Goal: Register for event/course

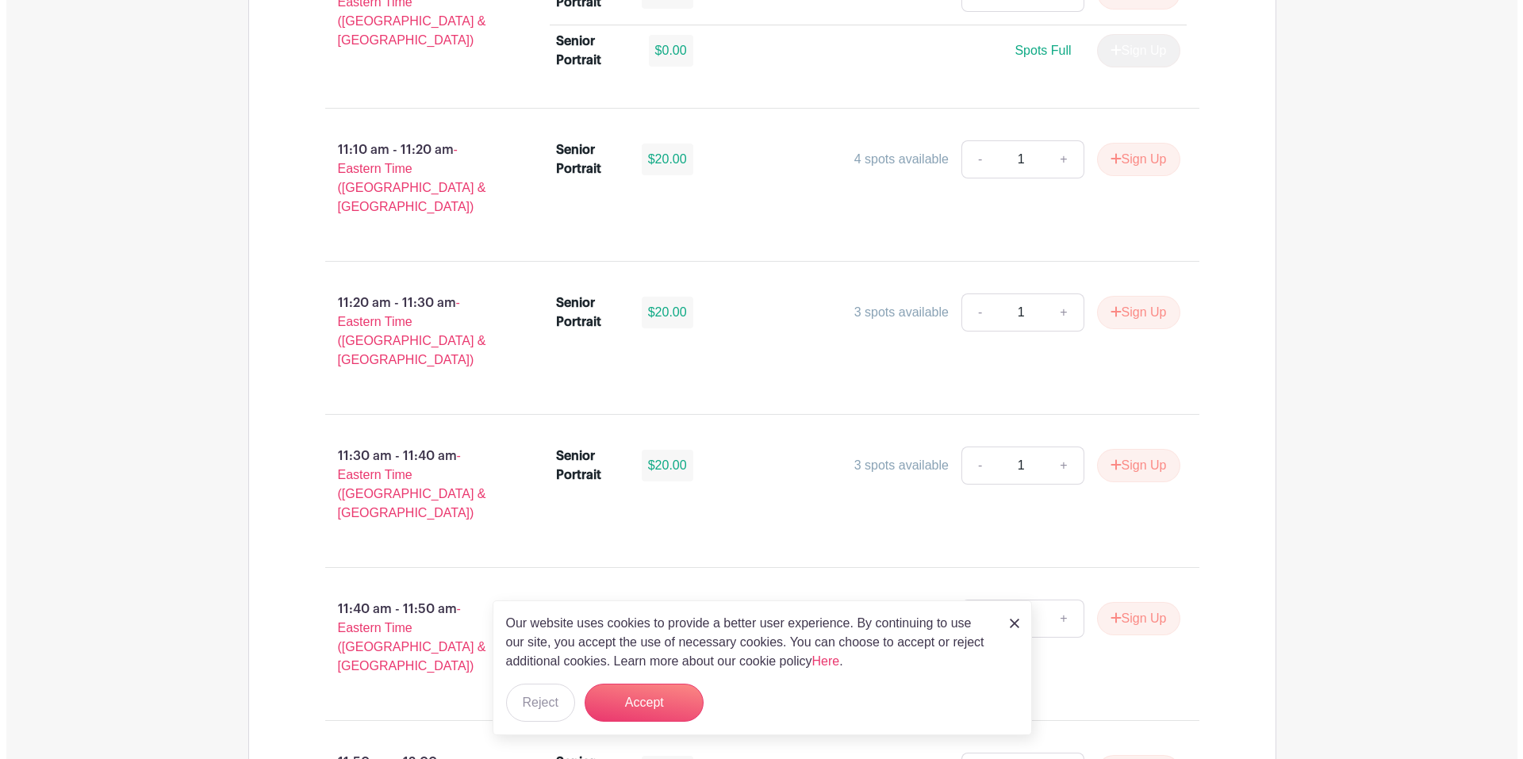
scroll to position [4187, 0]
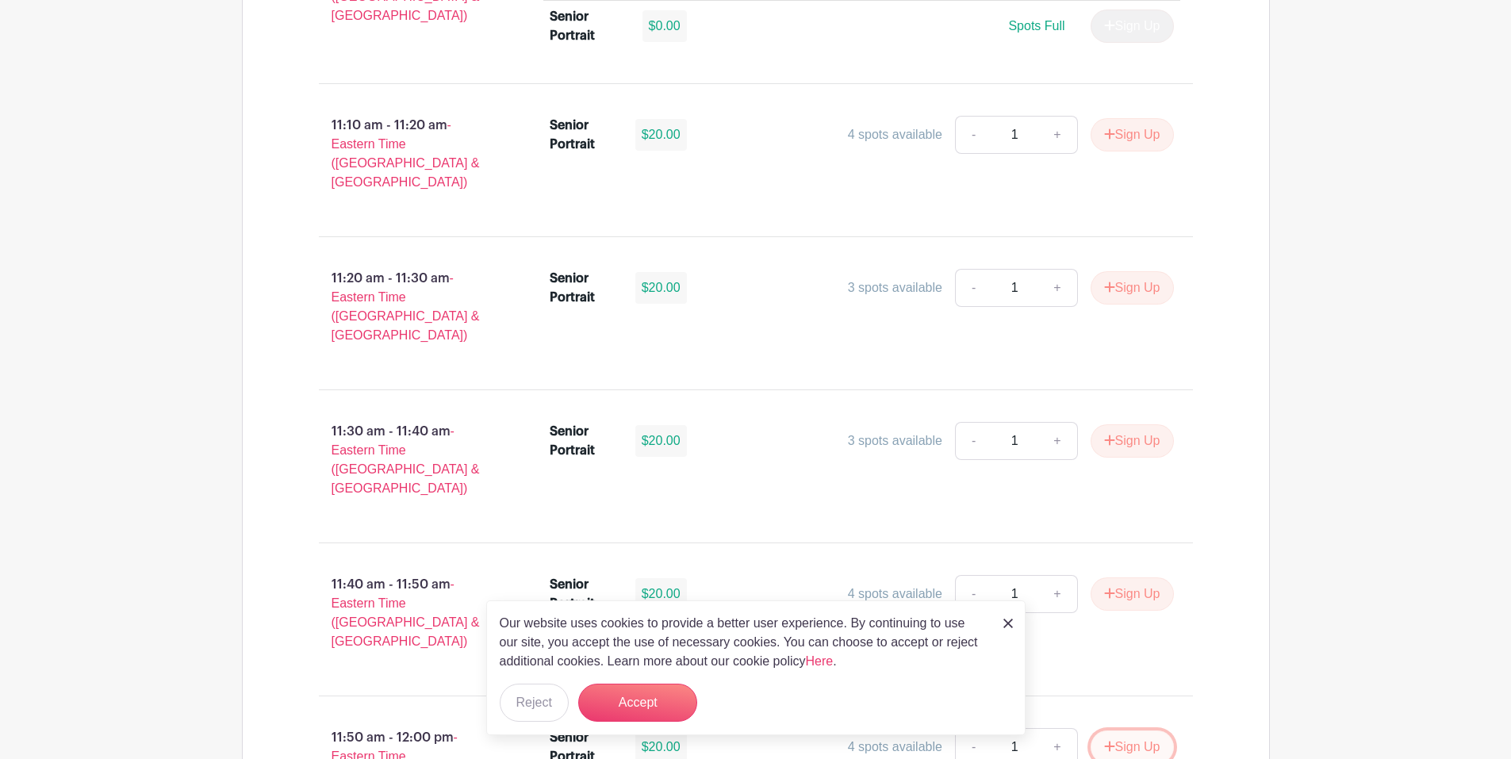
click at [1145, 730] on button "Sign Up" at bounding box center [1131, 746] width 83 height 33
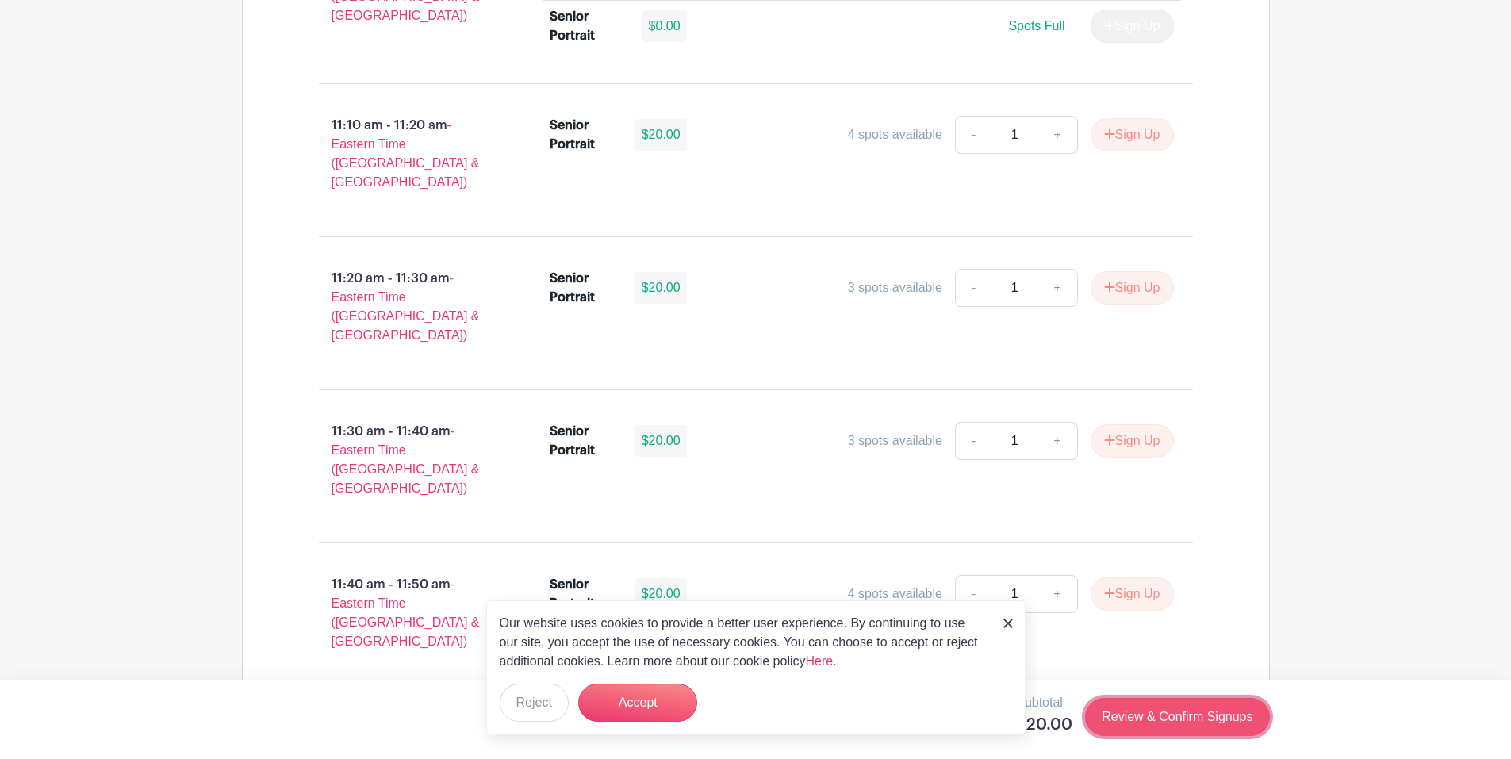
click at [1168, 710] on link "Review & Confirm Signups" at bounding box center [1177, 717] width 184 height 38
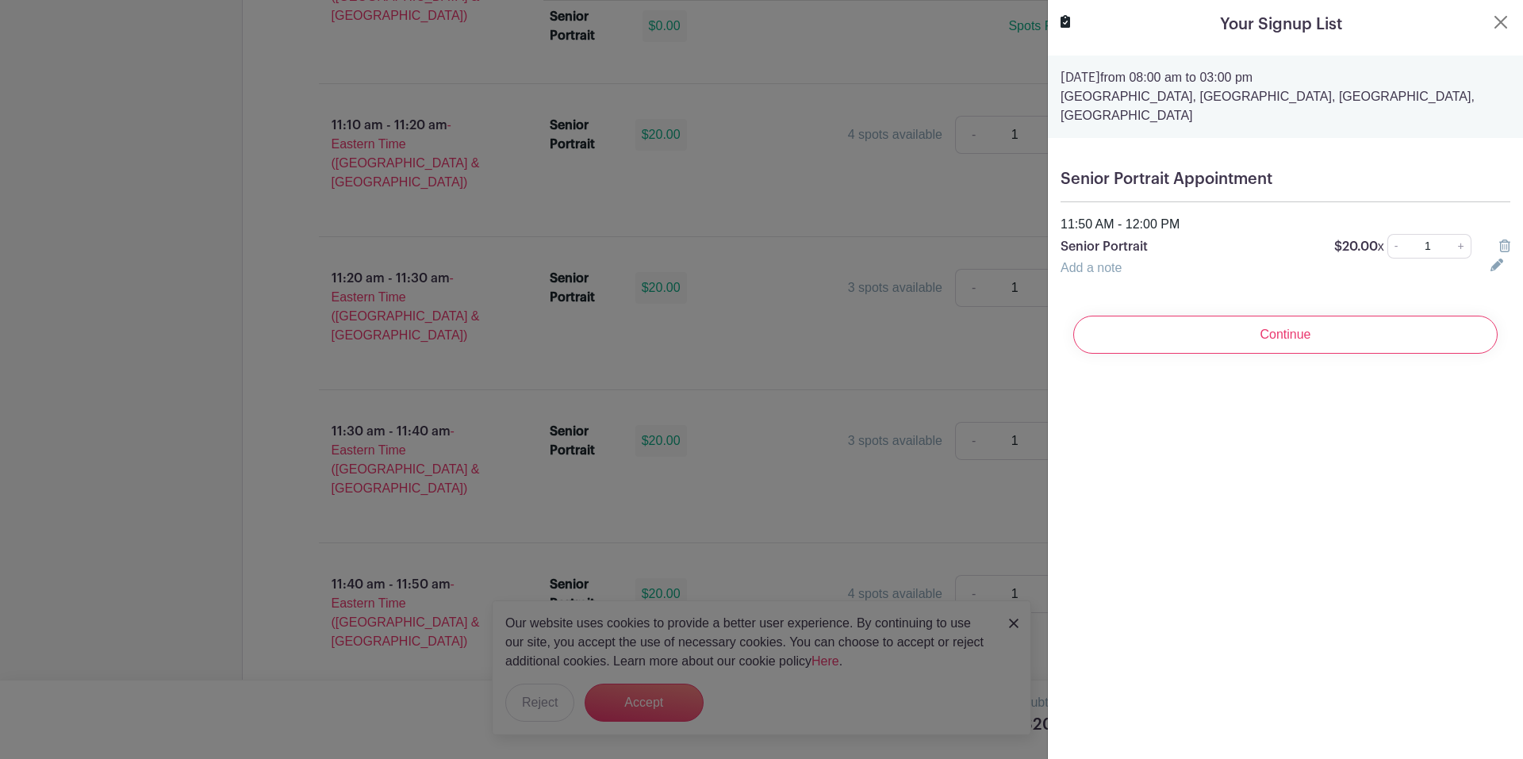
click at [1339, 339] on input "Continue" at bounding box center [1285, 335] width 424 height 38
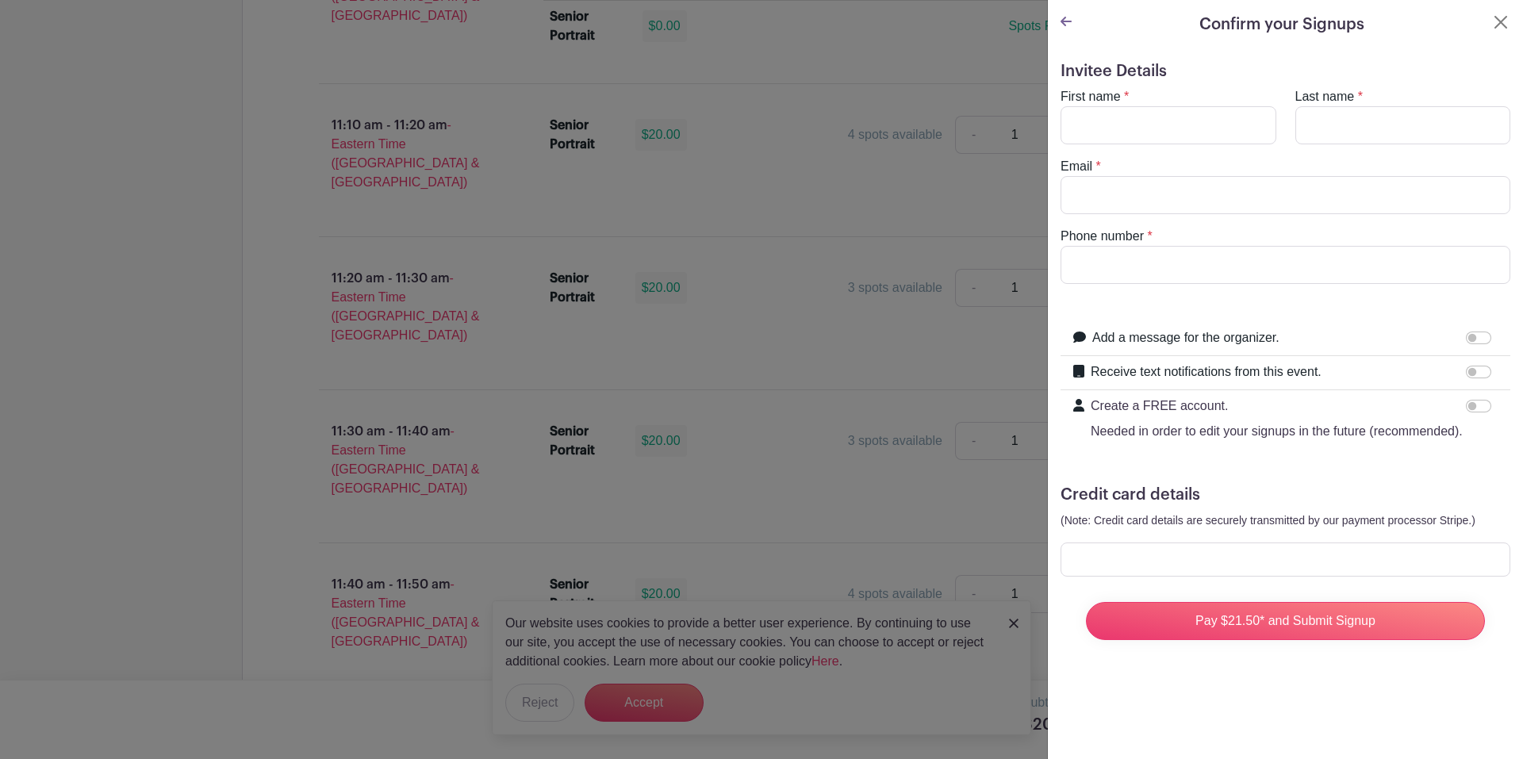
click at [1064, 18] on icon at bounding box center [1065, 22] width 11 height 10
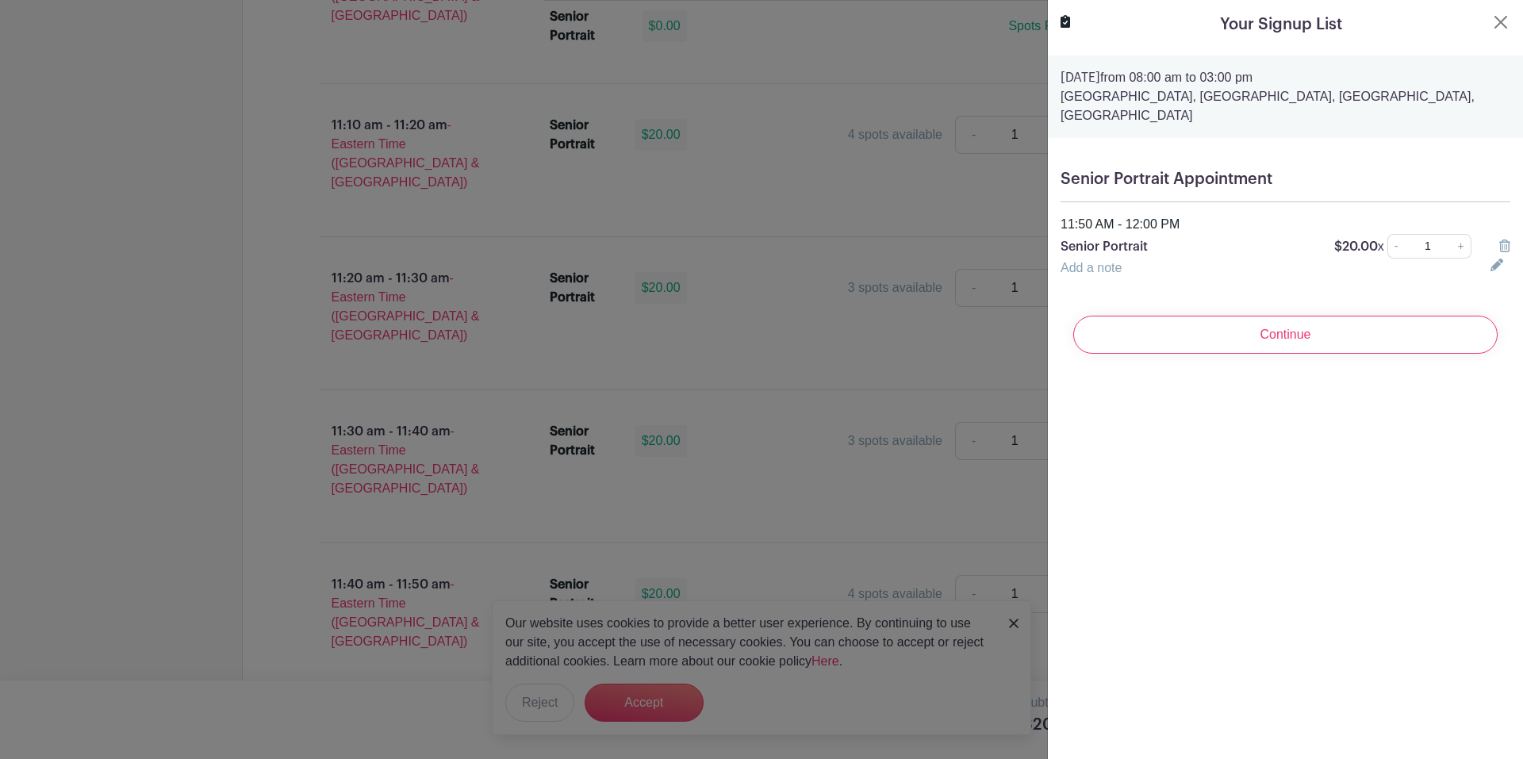
click at [1315, 317] on input "Continue" at bounding box center [1285, 335] width 424 height 38
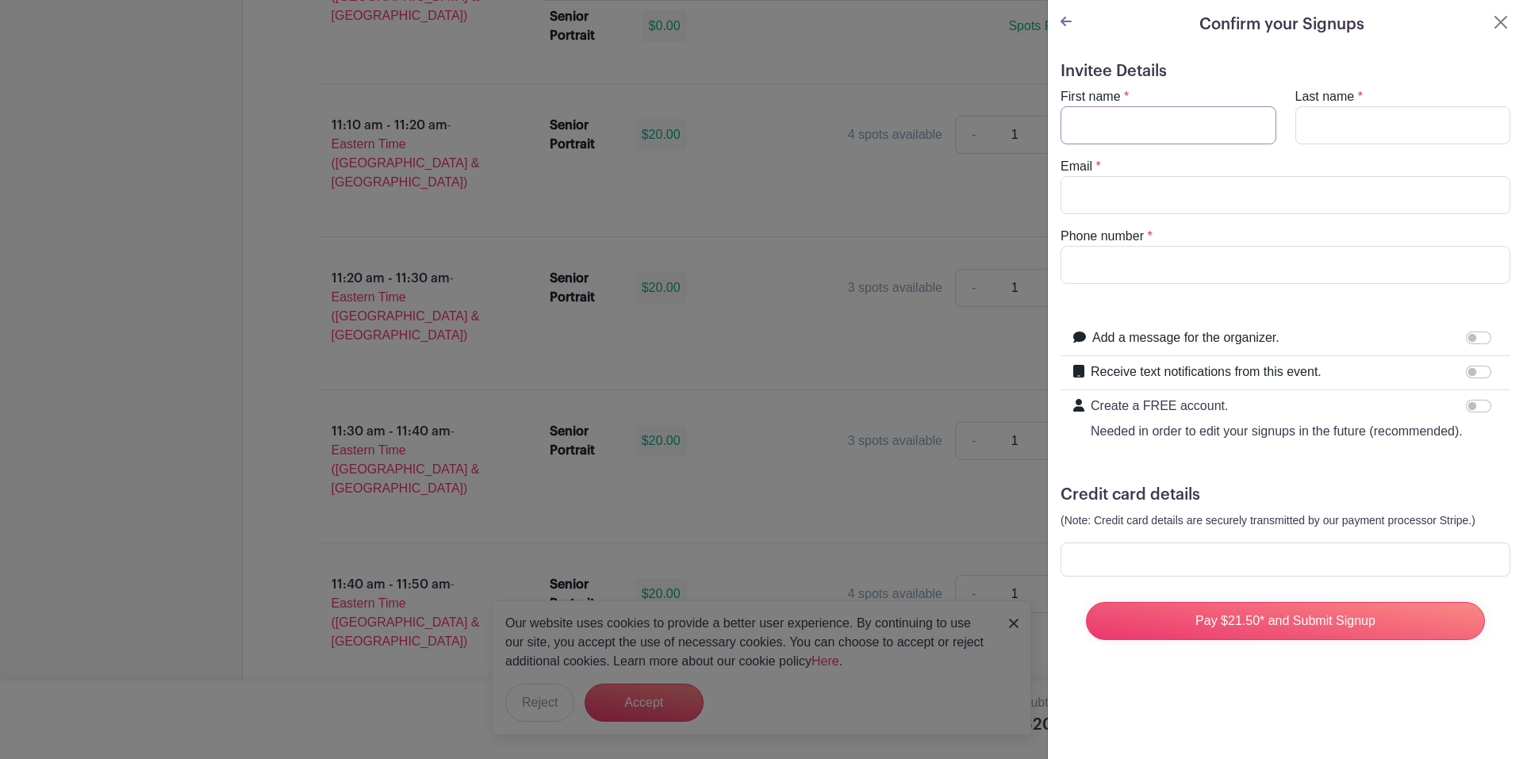
click at [1140, 123] on input "First name" at bounding box center [1168, 125] width 216 height 38
type input "[DEMOGRAPHIC_DATA][PERSON_NAME]"
type input "[PERSON_NAME]"
click at [1075, 196] on input "Email" at bounding box center [1285, 195] width 450 height 38
type input "[EMAIL_ADDRESS][DOMAIN_NAME]"
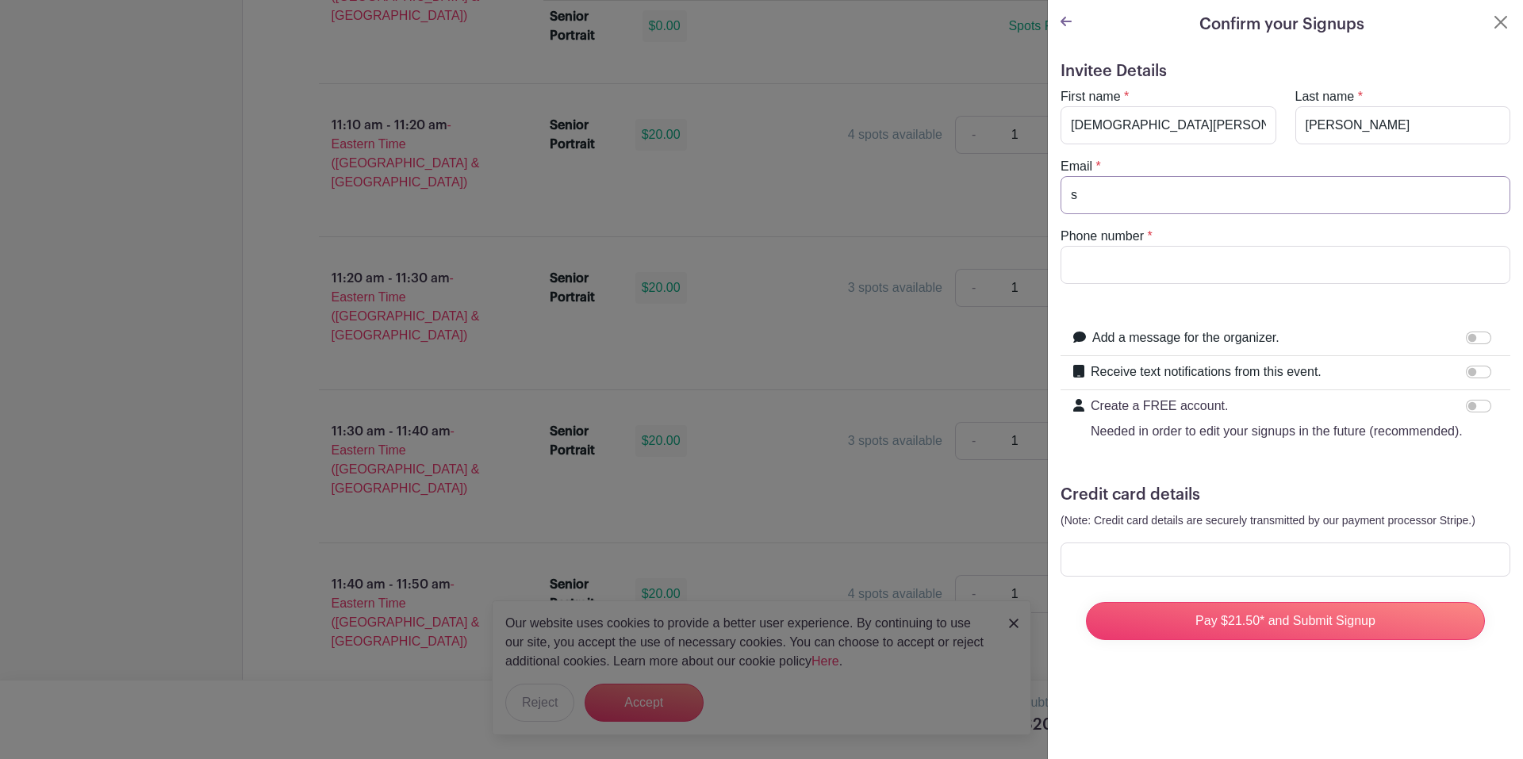
type input "7043207235"
click at [1466, 374] on input "Receive text notifications from this event." at bounding box center [1478, 372] width 25 height 13
checkbox input "true"
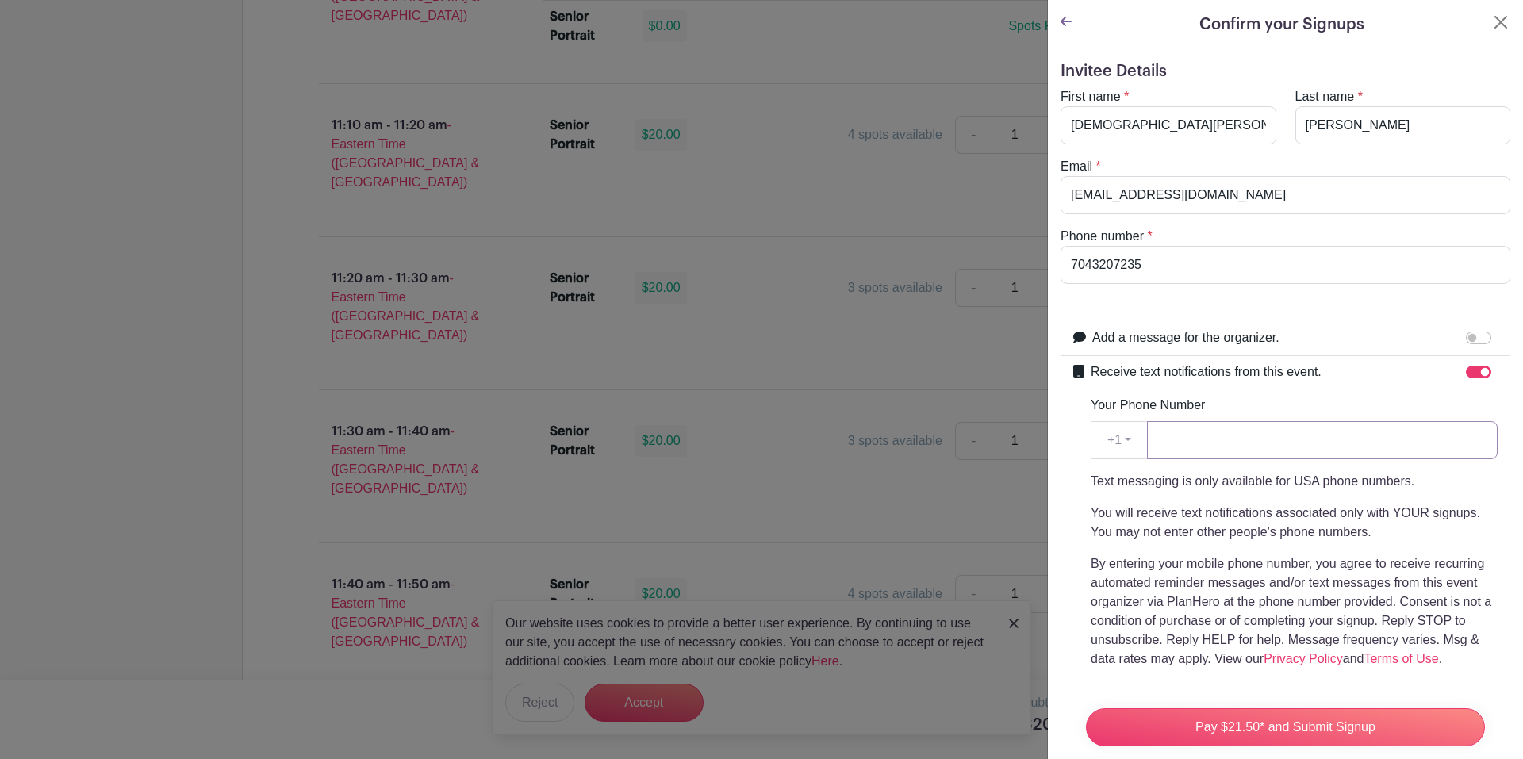
click at [1275, 427] on input "Your Phone Number" at bounding box center [1322, 440] width 351 height 38
type input "7"
type input "8643779424"
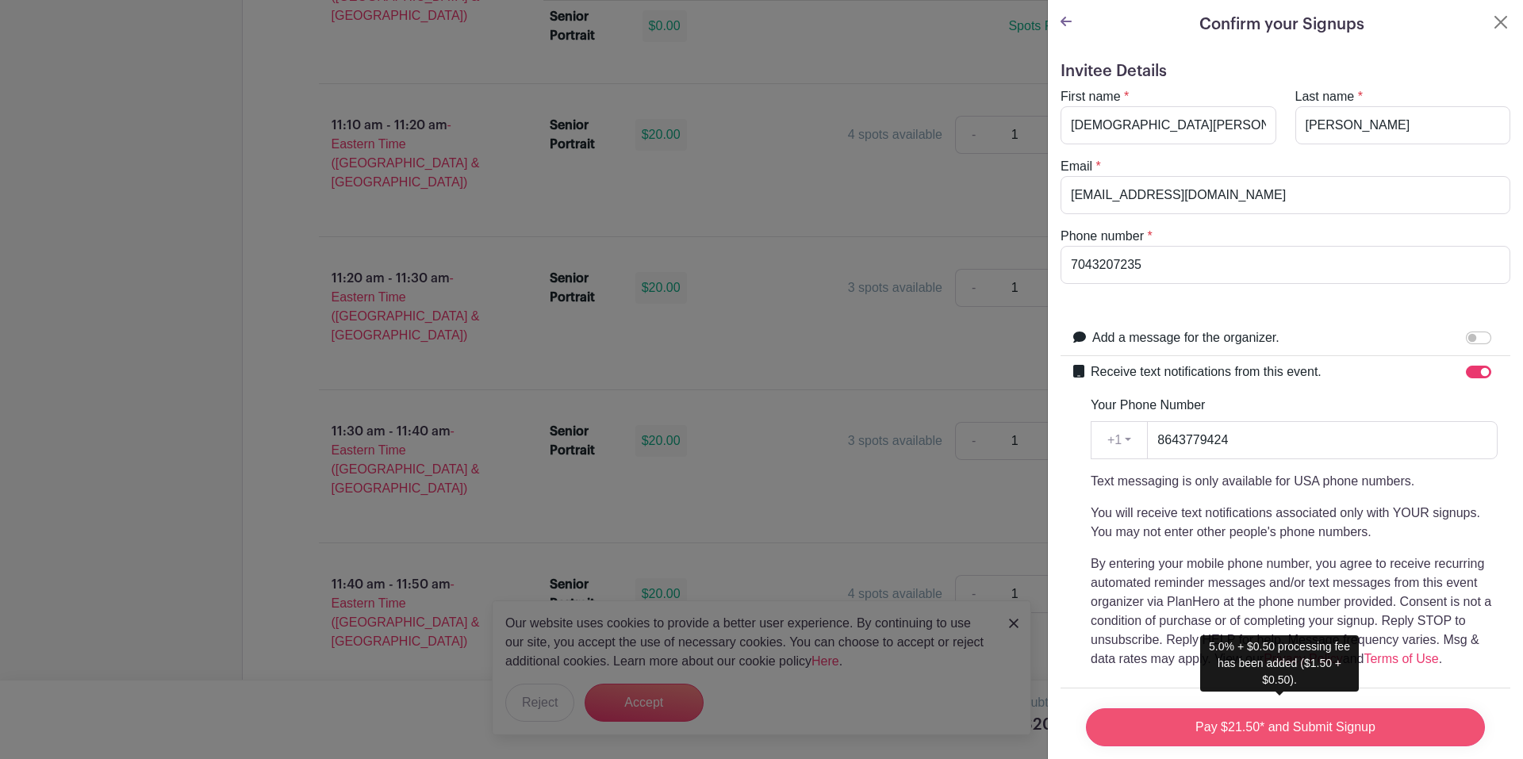
click at [1380, 715] on input "Pay $21.50* and Submit Signup" at bounding box center [1285, 727] width 399 height 38
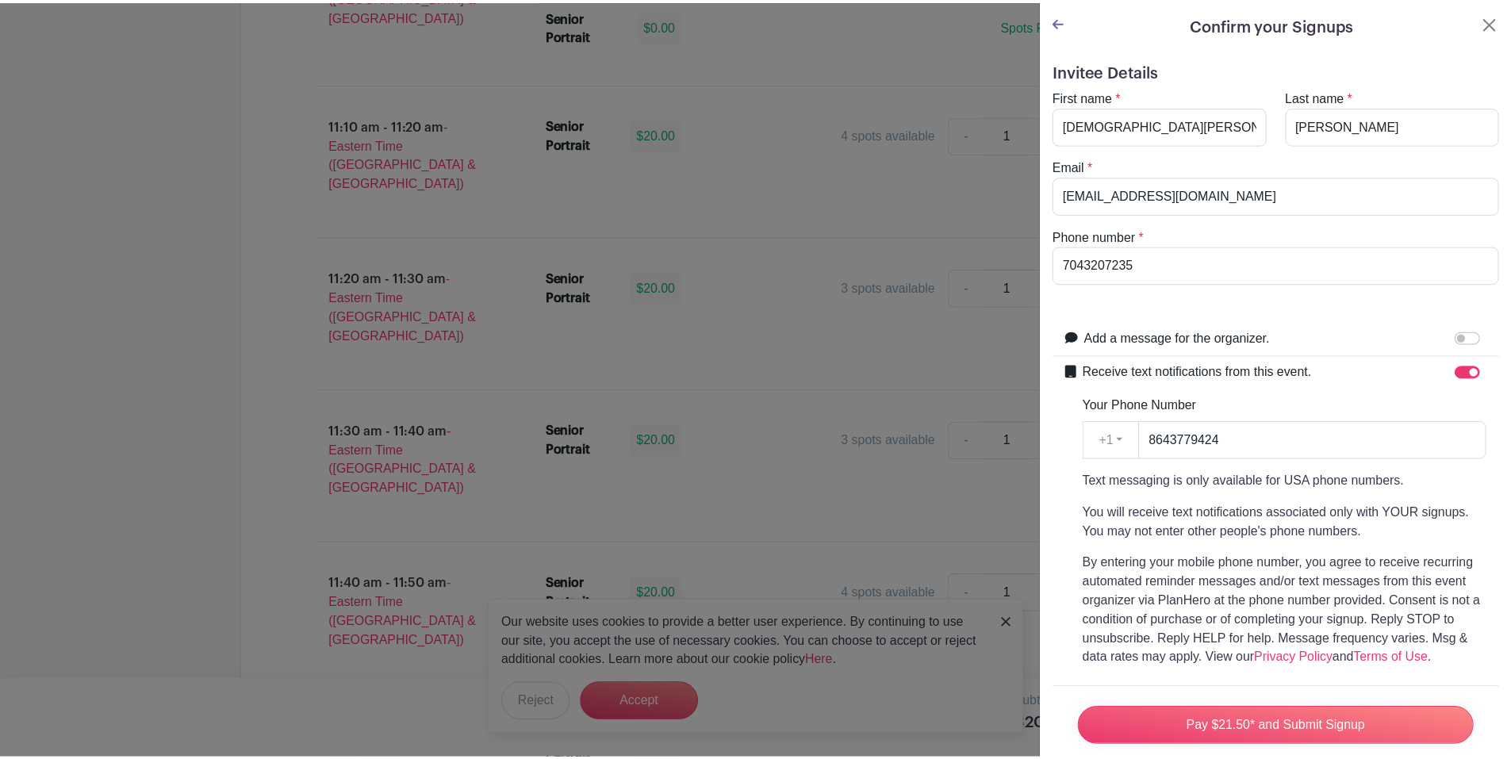
scroll to position [248, 0]
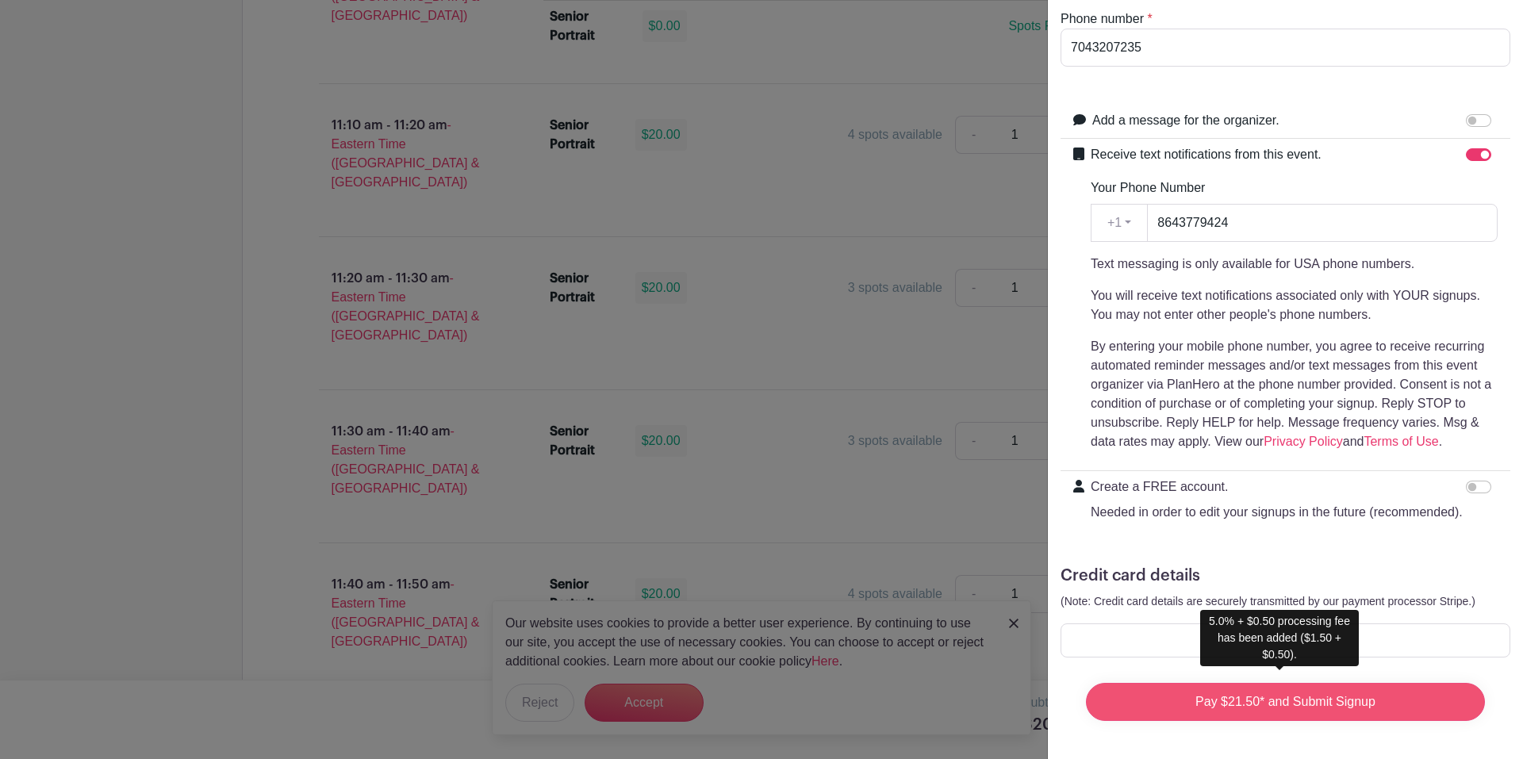
click at [1326, 684] on input "Pay $21.50* and Submit Signup" at bounding box center [1285, 702] width 399 height 38
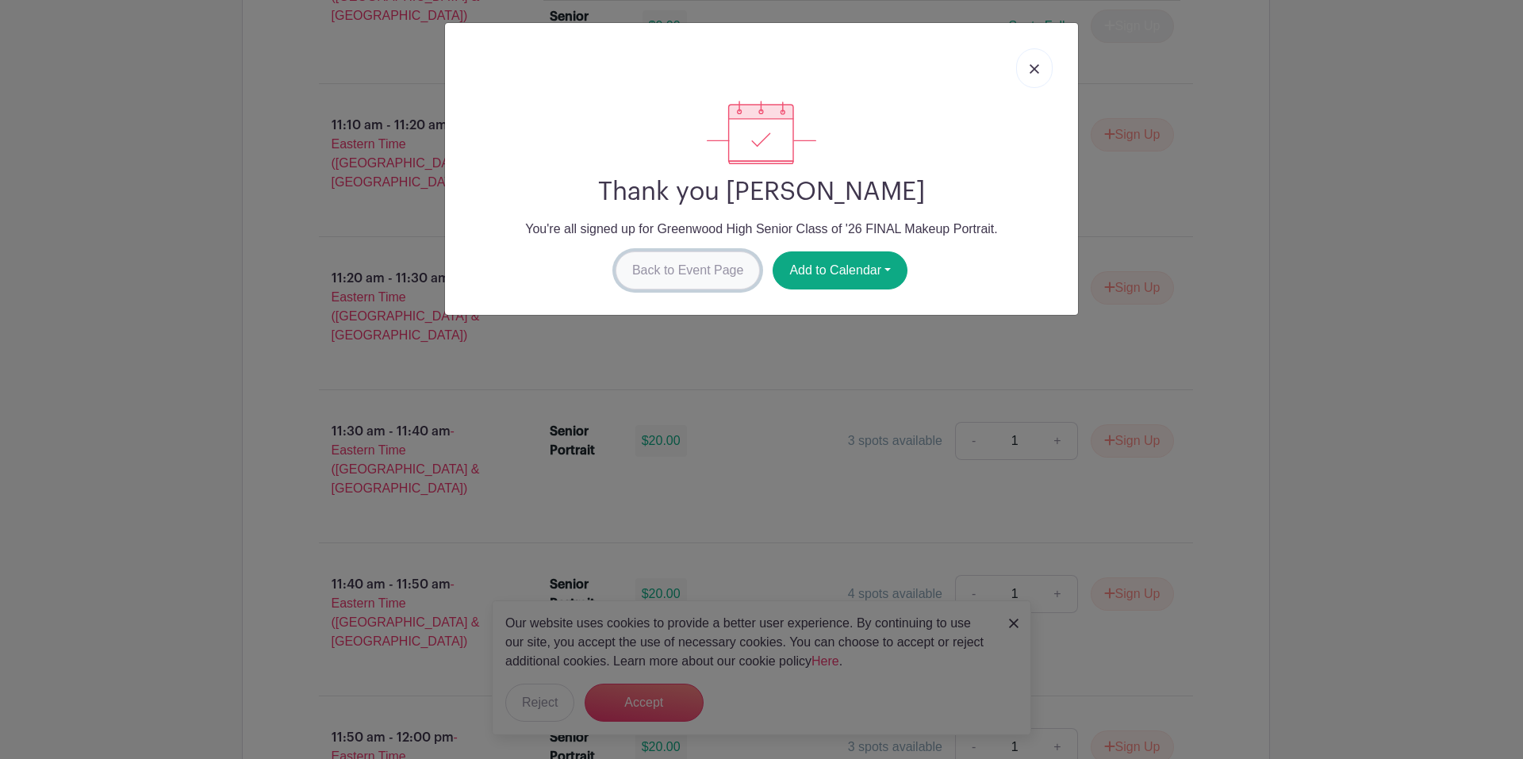
click at [643, 270] on link "Back to Event Page" at bounding box center [687, 270] width 145 height 38
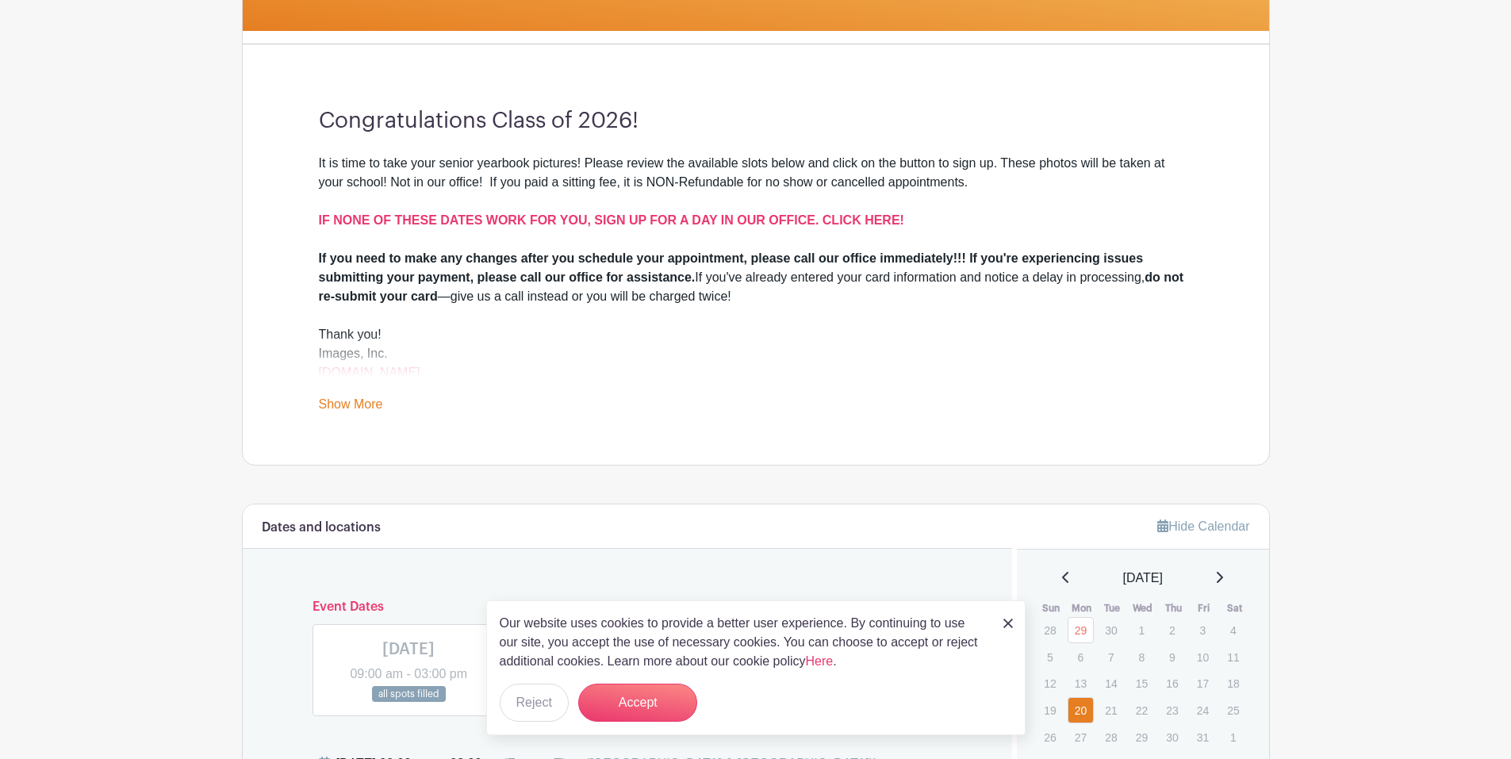
scroll to position [426, 0]
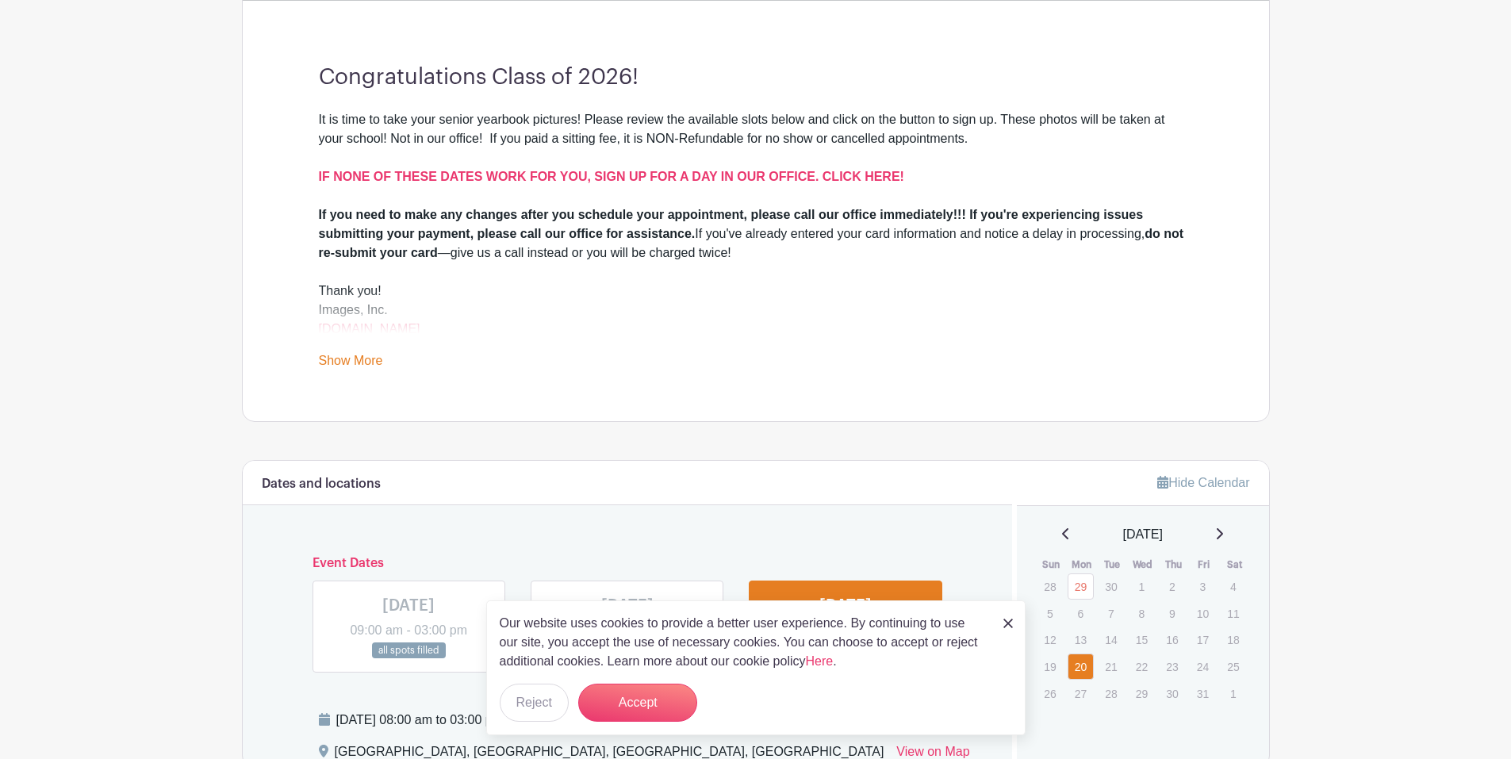
click at [359, 362] on link "Show More" at bounding box center [351, 364] width 64 height 20
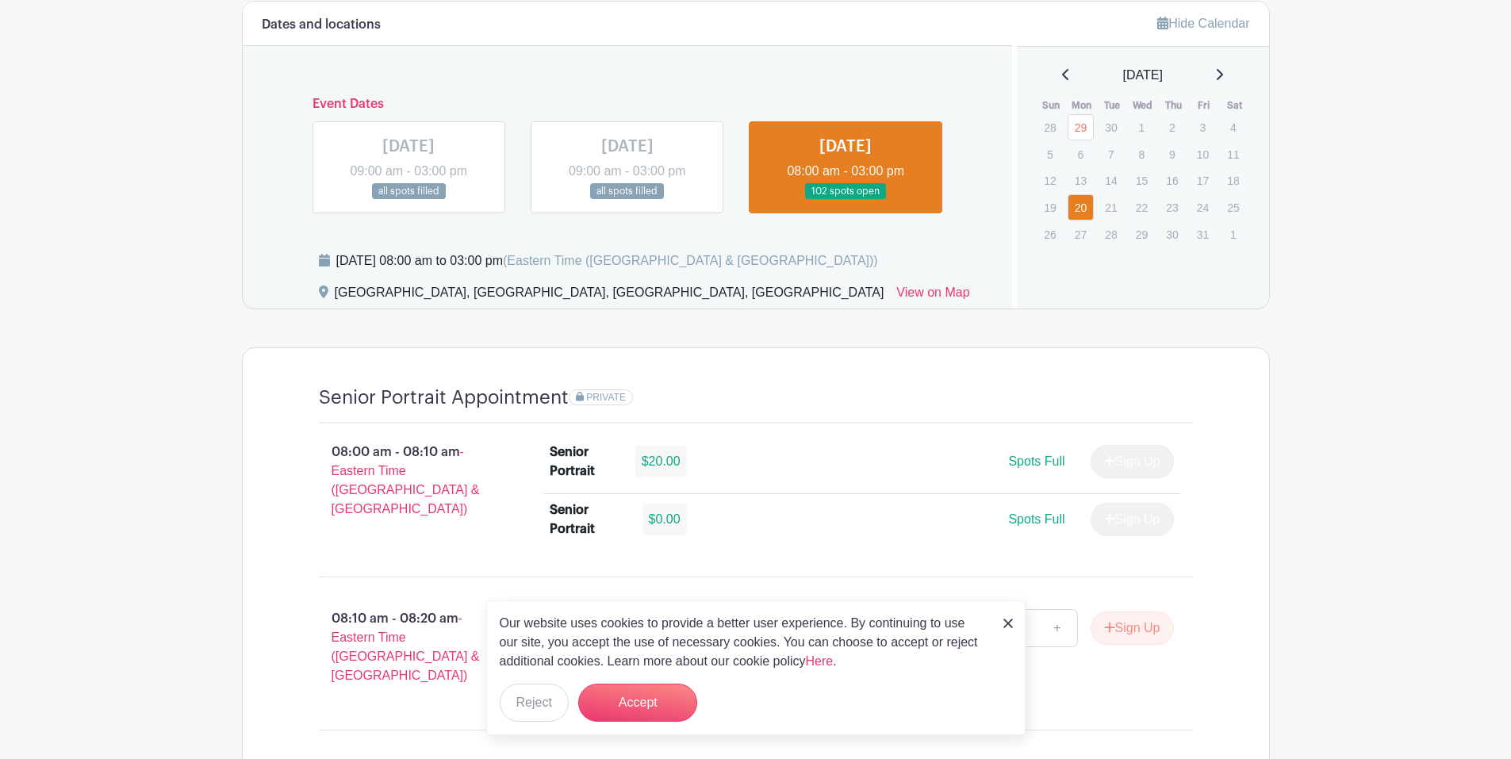
scroll to position [966, 0]
